Goal: Task Accomplishment & Management: Use online tool/utility

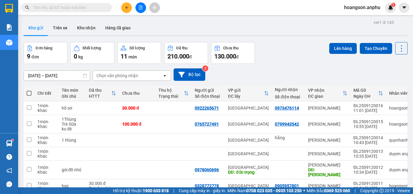
click at [141, 9] on icon "file-add" at bounding box center [140, 7] width 4 height 4
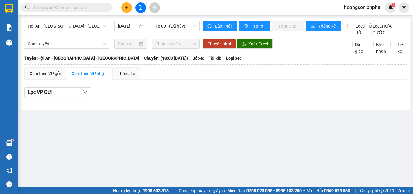
click at [81, 29] on span "Hội An - [GEOGRAPHIC_DATA] - [GEOGRAPHIC_DATA]" at bounding box center [67, 25] width 78 height 9
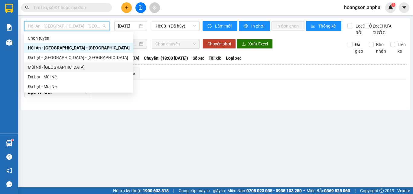
click at [66, 68] on div "Mũi Né - [GEOGRAPHIC_DATA]" at bounding box center [79, 67] width 102 height 7
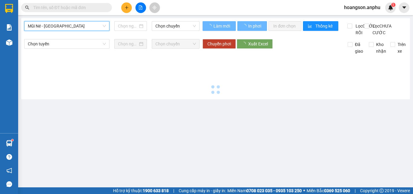
type input "[DATE]"
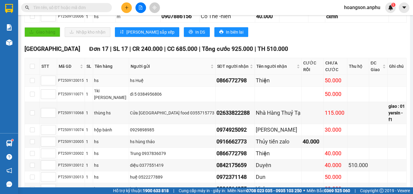
scroll to position [160, 0]
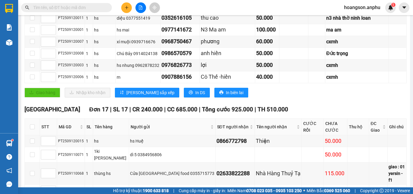
click at [35, 121] on th at bounding box center [32, 126] width 15 height 17
click at [34, 124] on input "checkbox" at bounding box center [32, 126] width 5 height 5
checkbox input "true"
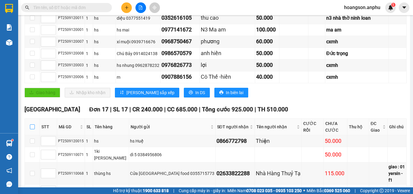
checkbox input "true"
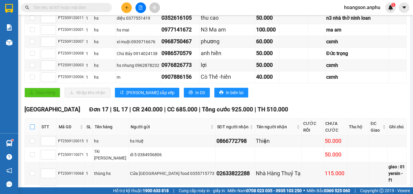
checkbox input "true"
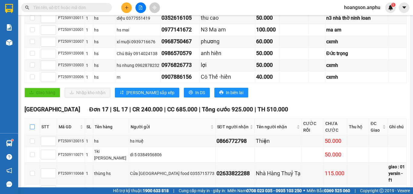
checkbox input "true"
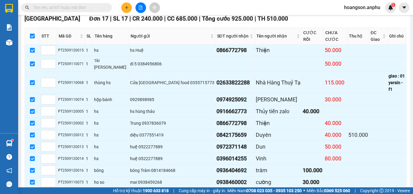
scroll to position [341, 0]
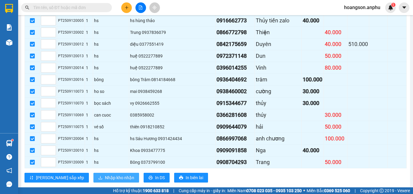
click at [105, 174] on span "Nhập kho nhận" at bounding box center [119, 177] width 29 height 7
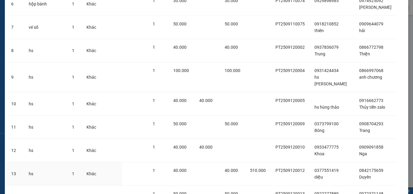
scroll to position [303, 0]
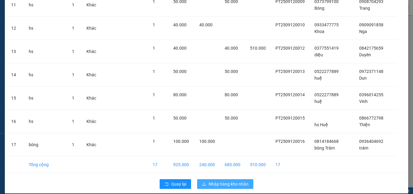
click at [225, 180] on span "Nhập hàng kho nhận" at bounding box center [229, 183] width 40 height 7
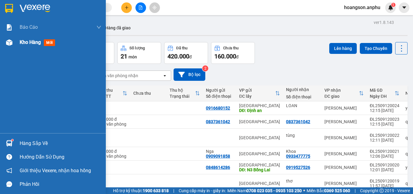
click at [11, 38] on div at bounding box center [9, 42] width 11 height 11
